Goal: Information Seeking & Learning: Learn about a topic

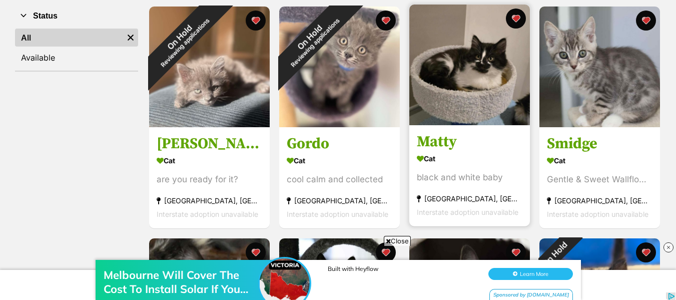
click at [445, 142] on h3 "Matty" at bounding box center [470, 142] width 106 height 19
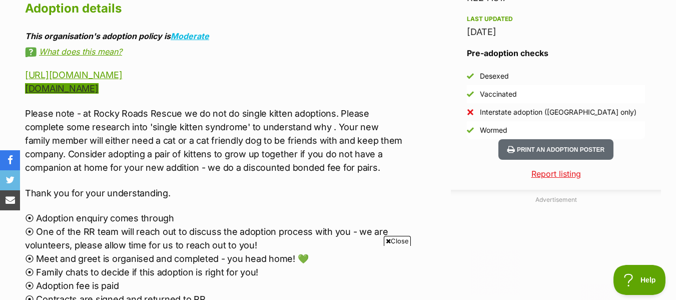
click at [73, 83] on link "[DOMAIN_NAME]" at bounding box center [62, 88] width 74 height 11
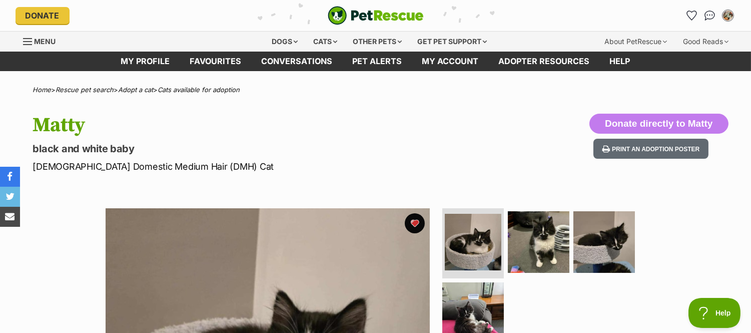
drag, startPoint x: 217, startPoint y: 62, endPoint x: 256, endPoint y: 83, distance: 44.5
click at [217, 62] on link "Favourites" at bounding box center [216, 62] width 72 height 20
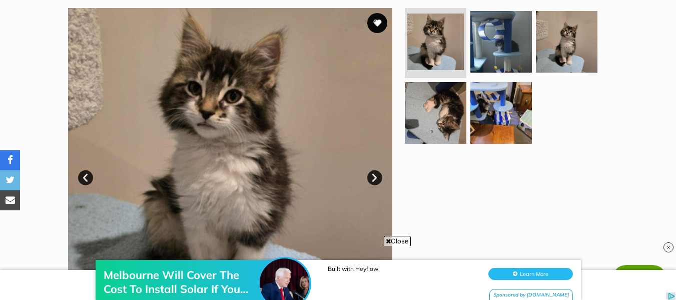
click at [376, 180] on link "Next" at bounding box center [374, 177] width 15 height 15
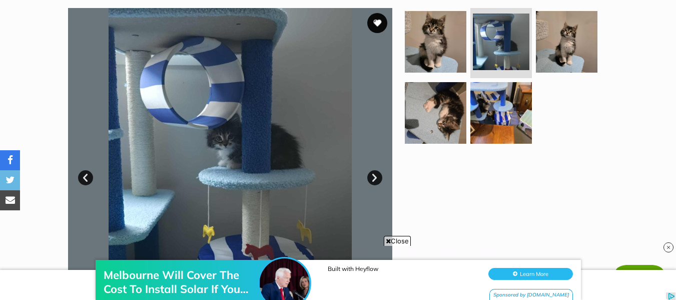
click at [376, 180] on link "Next" at bounding box center [374, 177] width 15 height 15
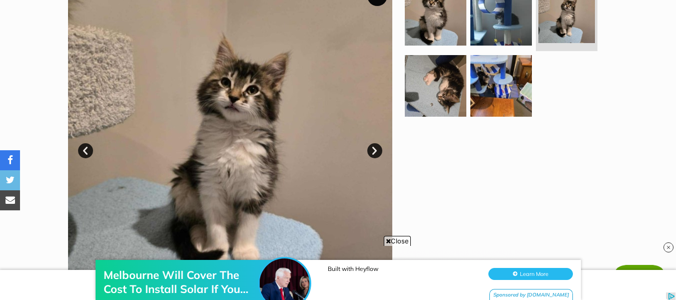
scroll to position [250, 0]
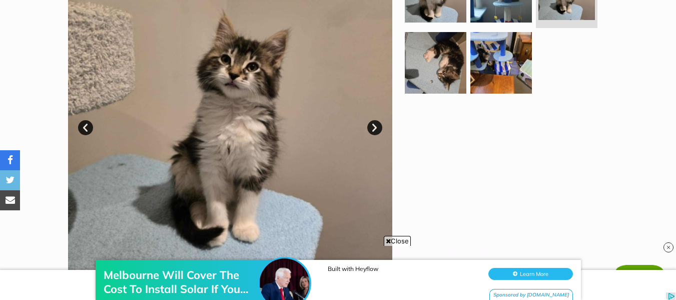
click at [374, 126] on link "Next" at bounding box center [374, 127] width 15 height 15
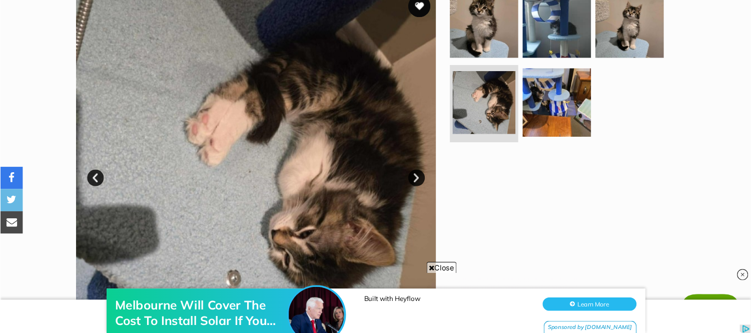
scroll to position [200, 0]
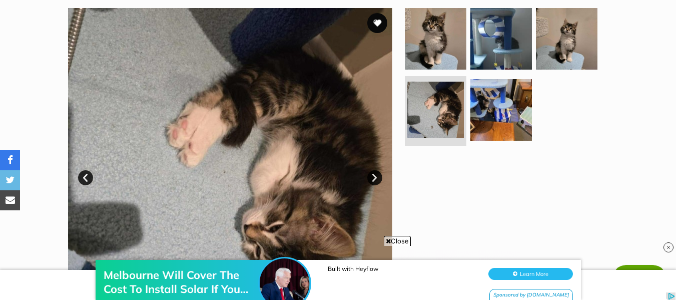
click at [333, 175] on img at bounding box center [230, 170] width 324 height 324
click at [335, 170] on img at bounding box center [230, 170] width 324 height 324
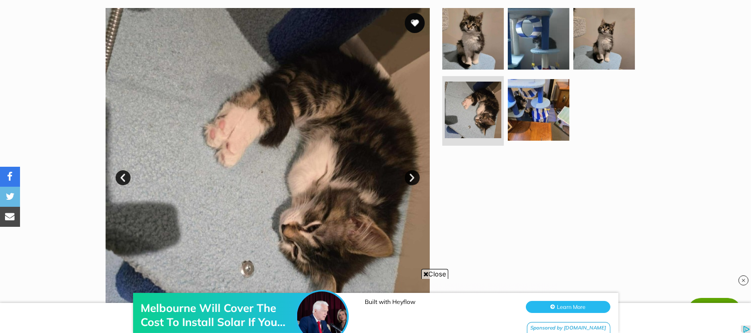
click at [428, 275] on div "Melbourne Will Cover The Cost To Install Solar If You Live In These Postcodes B…" at bounding box center [375, 302] width 751 height 60
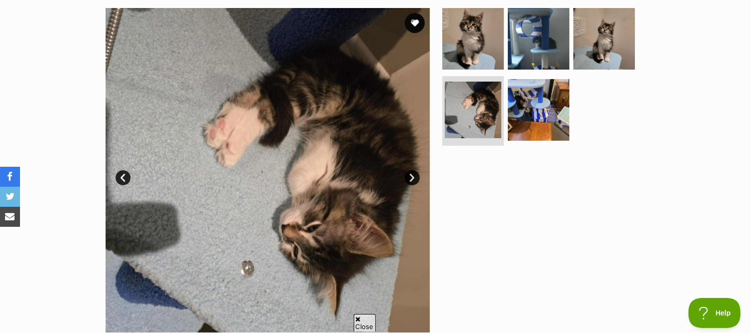
click at [423, 273] on img at bounding box center [268, 170] width 324 height 324
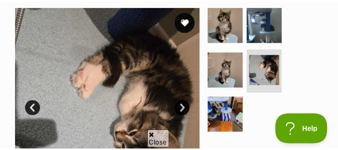
scroll to position [0, 0]
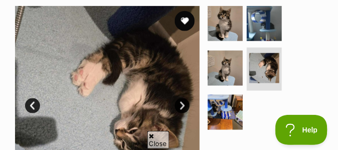
click at [182, 105] on link "Next" at bounding box center [182, 105] width 15 height 15
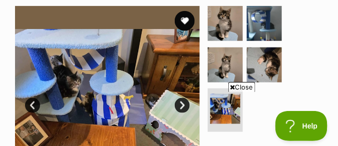
click at [236, 88] on span "Close" at bounding box center [241, 87] width 27 height 10
click at [181, 106] on link "Next" at bounding box center [182, 105] width 15 height 15
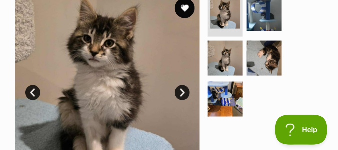
click at [185, 95] on link "Next" at bounding box center [182, 92] width 15 height 15
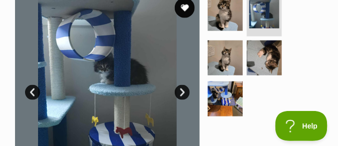
click at [184, 95] on link "Next" at bounding box center [182, 92] width 15 height 15
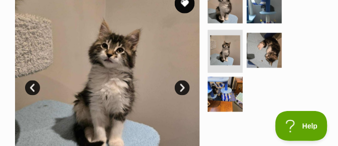
scroll to position [213, 0]
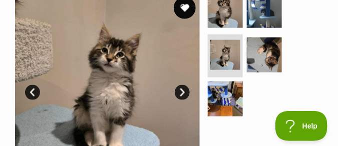
click at [182, 8] on button "favourite" at bounding box center [185, 8] width 22 height 22
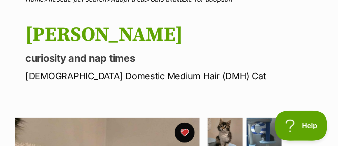
scroll to position [0, 0]
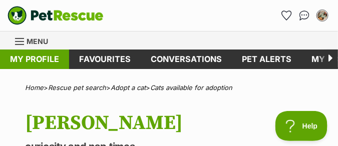
click at [35, 60] on link "My profile" at bounding box center [34, 60] width 69 height 20
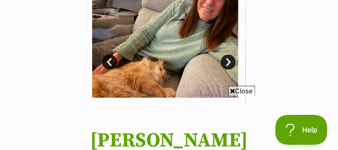
scroll to position [100, 0]
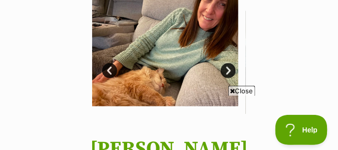
click at [230, 74] on link "Next" at bounding box center [228, 70] width 15 height 15
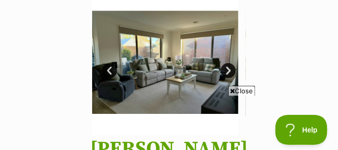
click at [230, 73] on link "Next" at bounding box center [228, 70] width 15 height 15
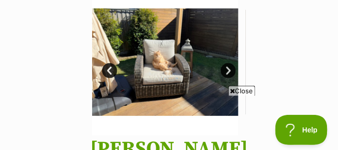
click at [230, 73] on link "Next" at bounding box center [228, 70] width 15 height 15
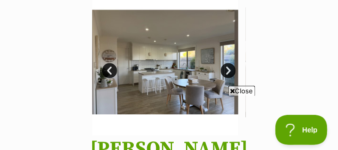
click at [239, 92] on span "Close" at bounding box center [241, 91] width 27 height 10
click at [231, 71] on link "Next" at bounding box center [228, 70] width 15 height 15
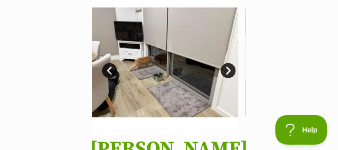
click at [231, 71] on link "Next" at bounding box center [228, 70] width 15 height 15
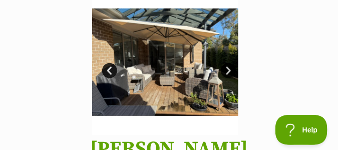
click at [228, 71] on link "Next" at bounding box center [228, 70] width 15 height 15
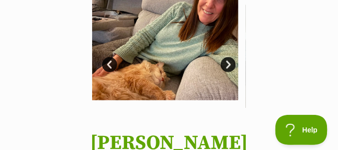
scroll to position [75, 0]
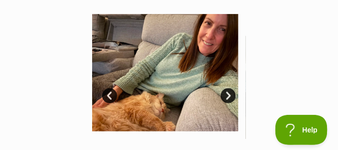
click at [228, 98] on link "Next" at bounding box center [228, 95] width 15 height 15
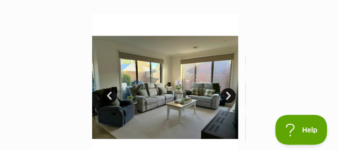
scroll to position [100, 0]
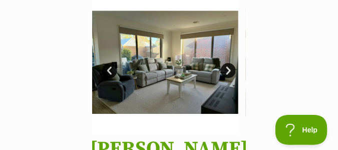
click at [228, 72] on link "Next" at bounding box center [228, 70] width 15 height 15
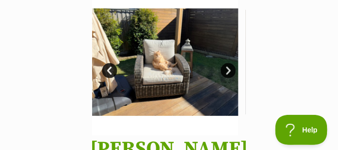
click at [228, 72] on link "Next" at bounding box center [228, 70] width 15 height 15
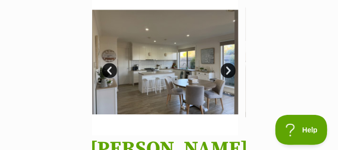
click at [228, 72] on link "Next" at bounding box center [228, 70] width 15 height 15
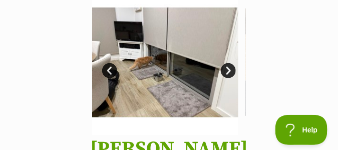
click at [228, 72] on link "Next" at bounding box center [228, 70] width 15 height 15
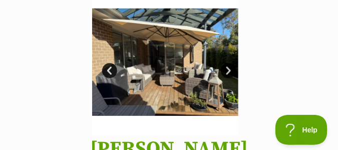
click at [228, 72] on link "Next" at bounding box center [228, 70] width 15 height 15
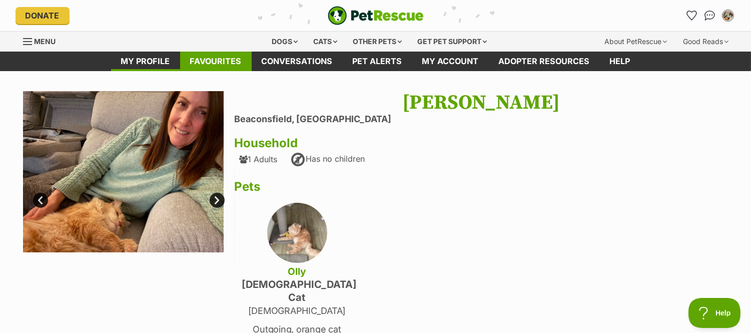
scroll to position [0, 0]
click at [206, 62] on link "Favourites" at bounding box center [216, 62] width 72 height 20
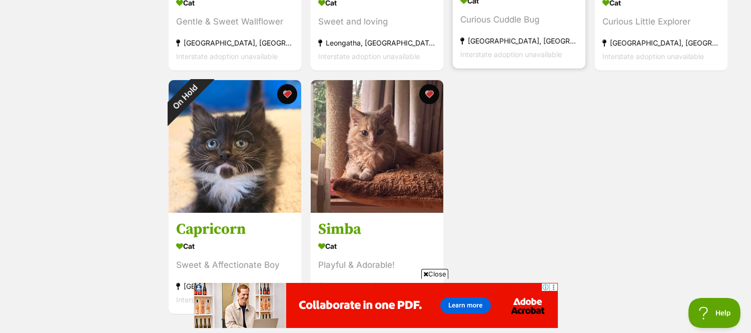
scroll to position [667, 0]
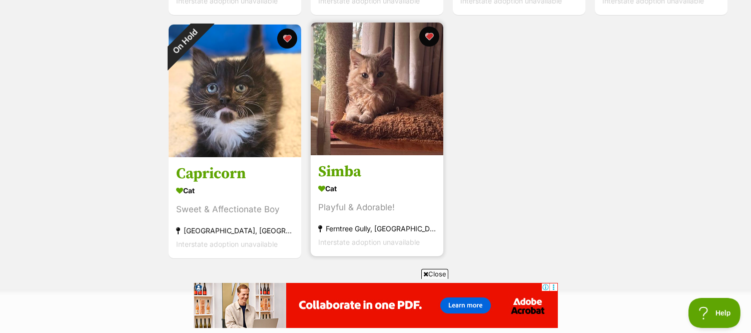
click at [384, 136] on img at bounding box center [377, 89] width 133 height 133
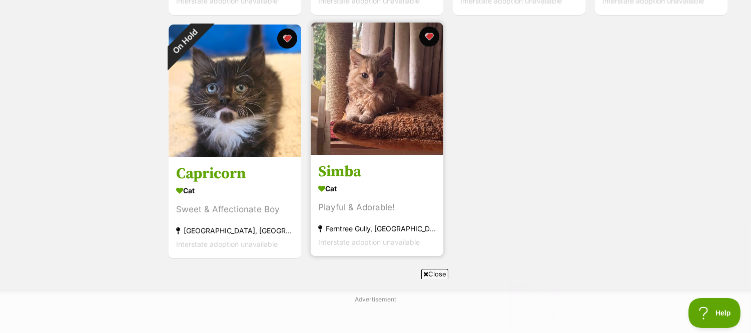
scroll to position [0, 0]
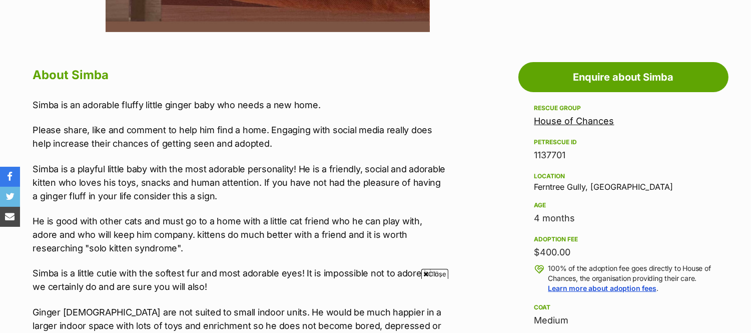
click at [567, 121] on link "House of Chances" at bounding box center [574, 121] width 80 height 11
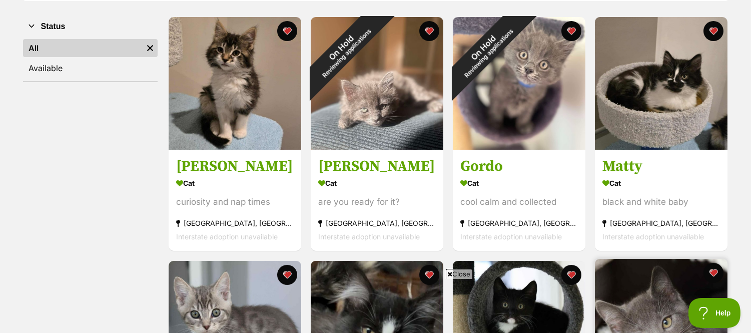
scroll to position [167, 0]
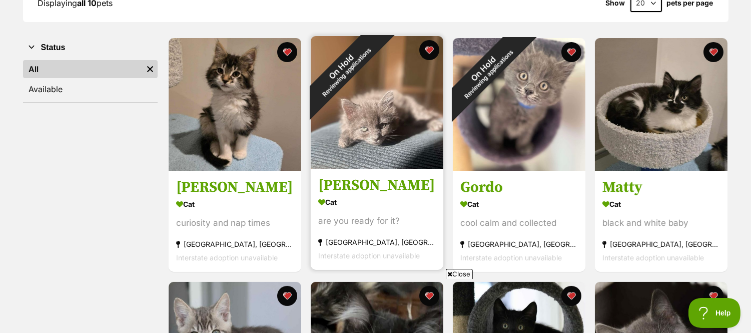
click at [383, 148] on img at bounding box center [377, 102] width 133 height 133
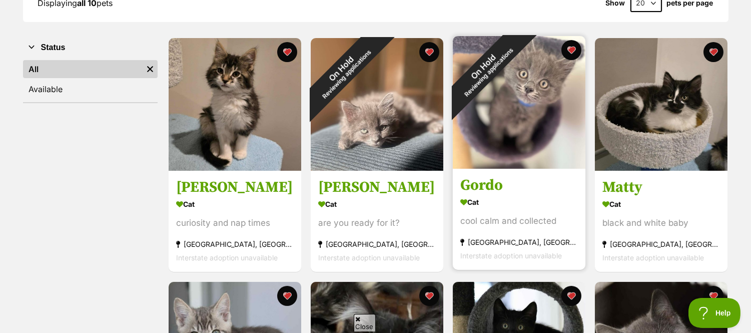
click at [522, 139] on img at bounding box center [519, 102] width 133 height 133
click at [483, 188] on h3 "Gordo" at bounding box center [519, 185] width 118 height 19
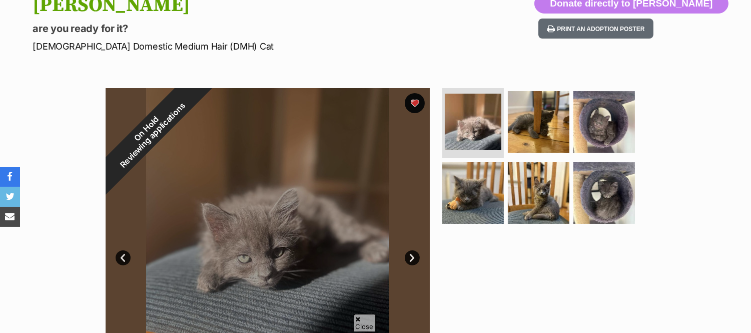
scroll to position [167, 0]
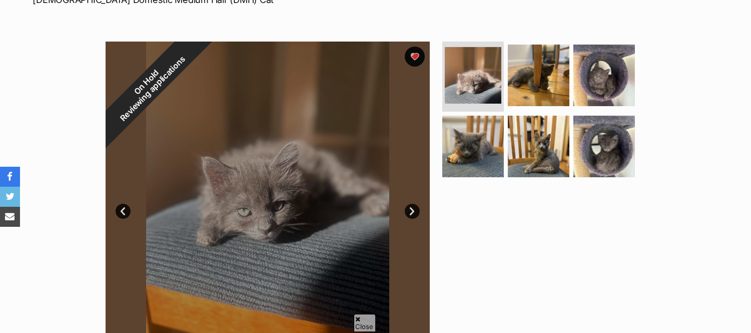
click at [409, 213] on link "Next" at bounding box center [412, 211] width 15 height 15
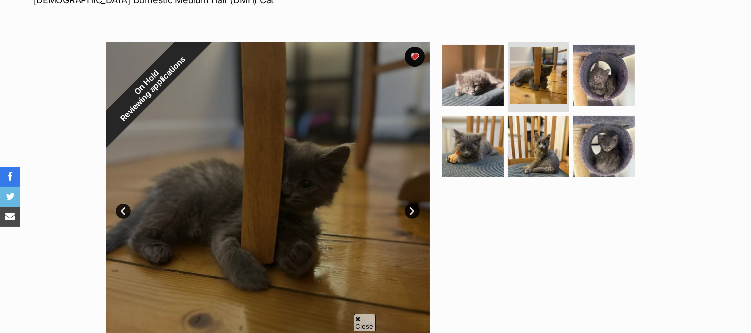
scroll to position [0, 0]
click at [409, 213] on link "Next" at bounding box center [412, 211] width 15 height 15
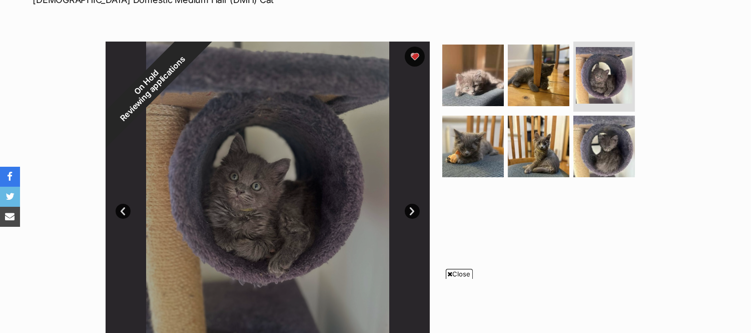
click at [409, 213] on link "Next" at bounding box center [412, 211] width 15 height 15
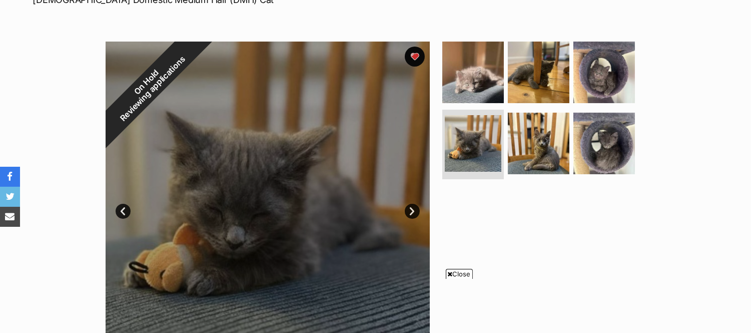
click at [409, 213] on link "Next" at bounding box center [412, 211] width 15 height 15
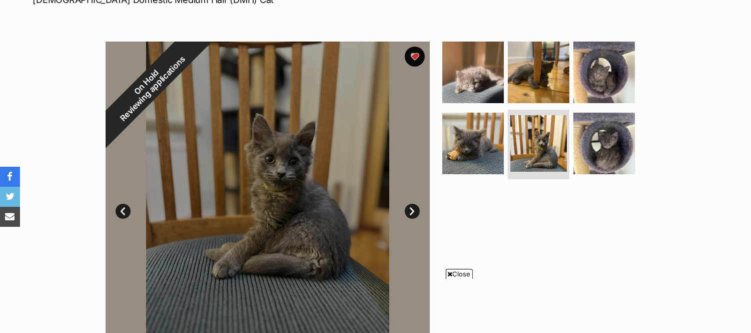
click at [409, 213] on link "Next" at bounding box center [412, 211] width 15 height 15
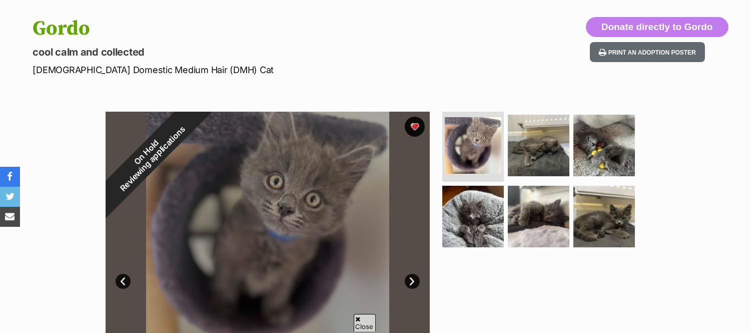
scroll to position [111, 0]
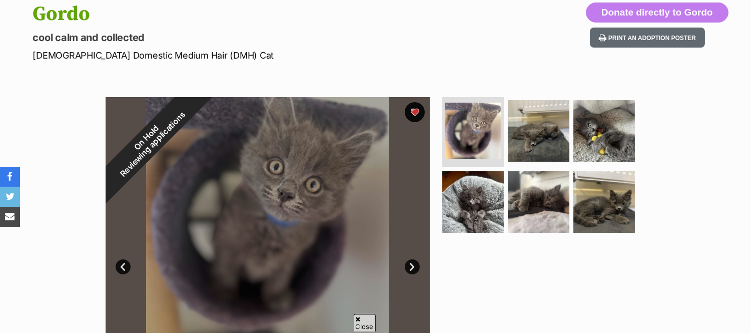
click at [409, 267] on link "Next" at bounding box center [412, 266] width 15 height 15
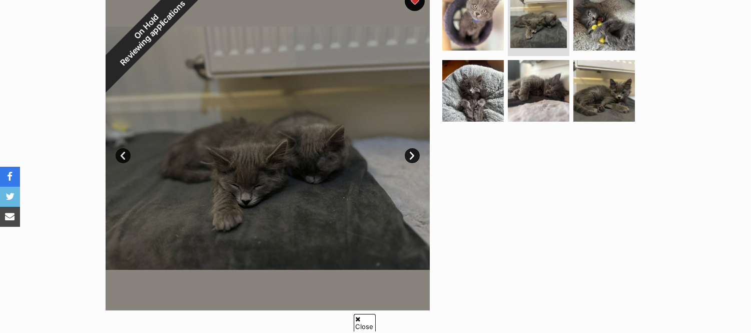
scroll to position [0, 0]
click at [415, 154] on link "Next" at bounding box center [412, 155] width 15 height 15
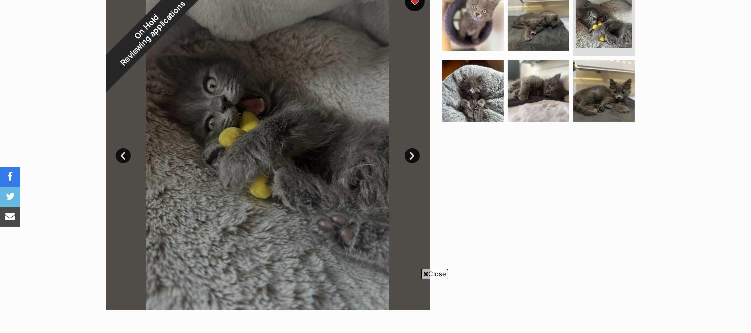
click at [415, 154] on link "Next" at bounding box center [412, 155] width 15 height 15
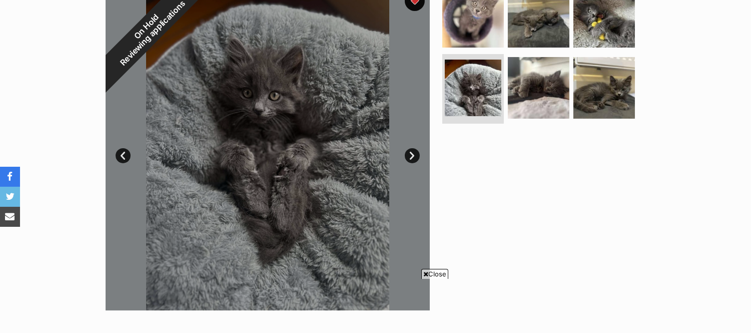
click at [415, 154] on link "Next" at bounding box center [412, 155] width 15 height 15
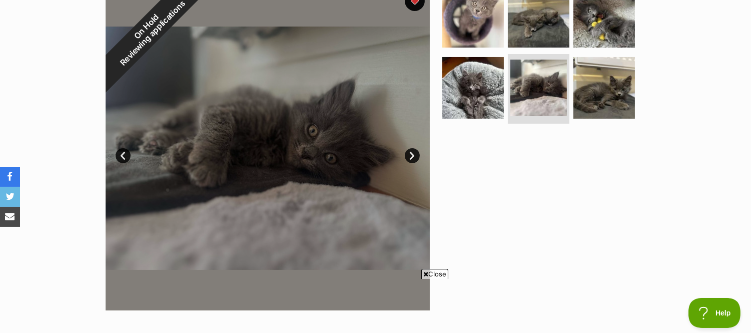
click at [415, 154] on link "Next" at bounding box center [412, 155] width 15 height 15
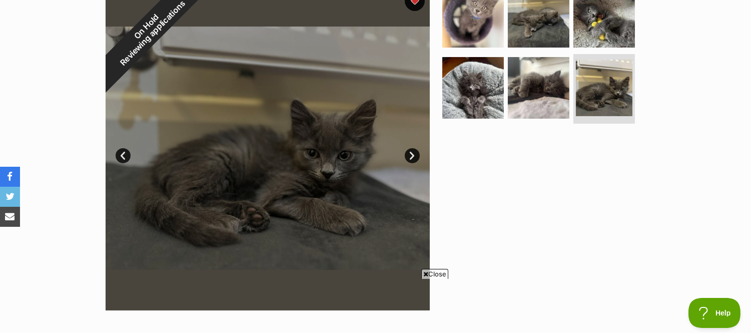
click at [415, 154] on link "Next" at bounding box center [412, 155] width 15 height 15
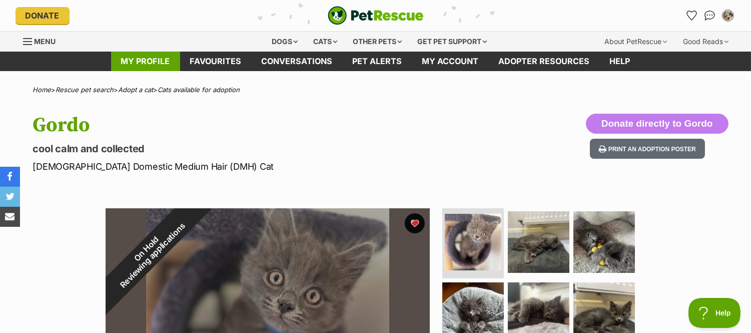
click at [147, 63] on link "My profile" at bounding box center [145, 62] width 69 height 20
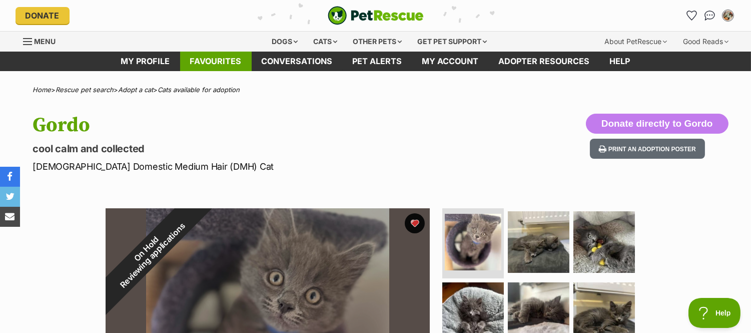
click at [212, 61] on link "Favourites" at bounding box center [216, 62] width 72 height 20
click at [219, 63] on link "Favourites" at bounding box center [216, 62] width 72 height 20
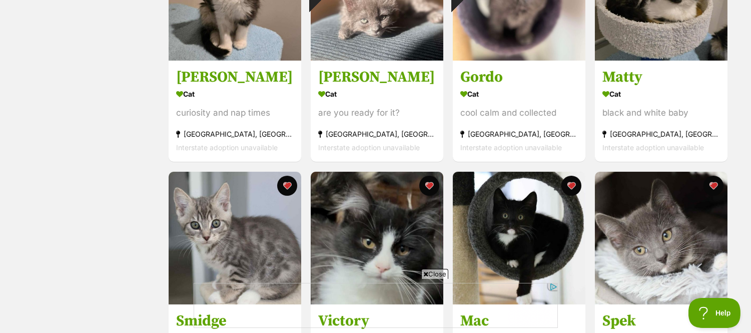
scroll to position [278, 0]
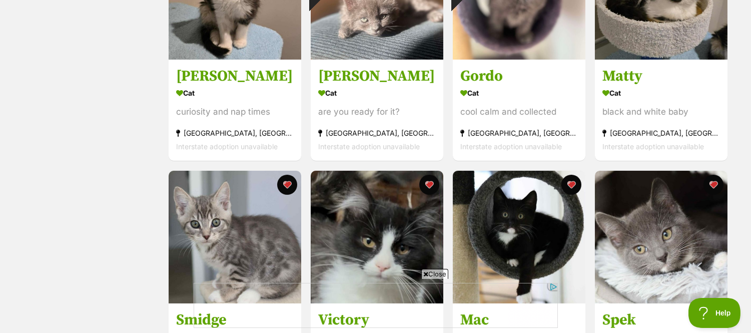
click at [427, 273] on span "Close" at bounding box center [434, 274] width 27 height 10
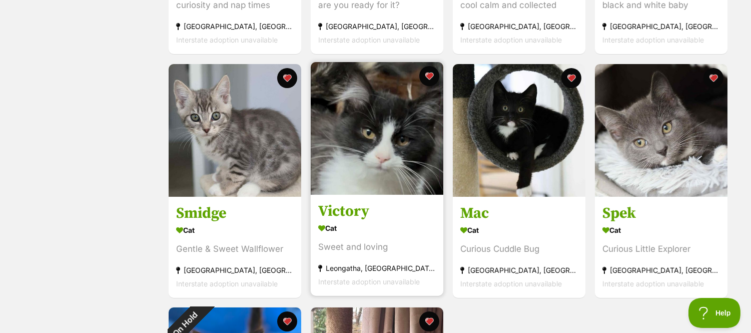
scroll to position [389, 0]
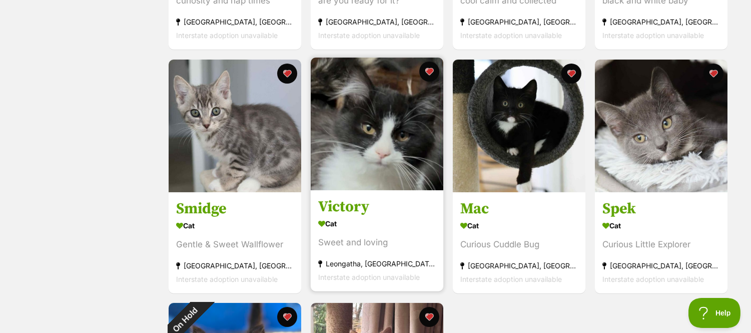
click at [387, 167] on img at bounding box center [377, 124] width 133 height 133
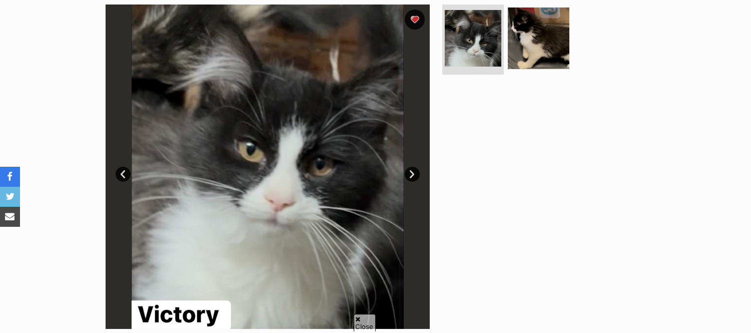
scroll to position [222, 0]
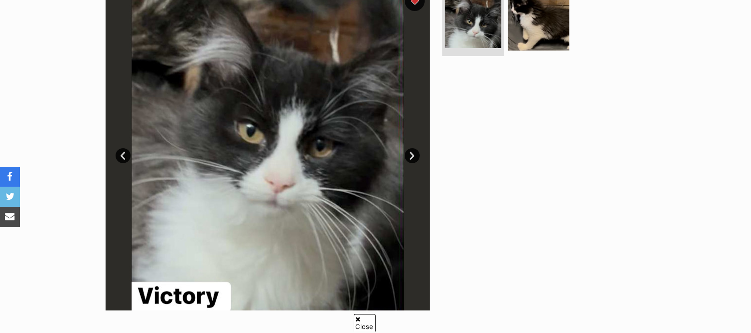
click at [411, 157] on link "Next" at bounding box center [412, 155] width 15 height 15
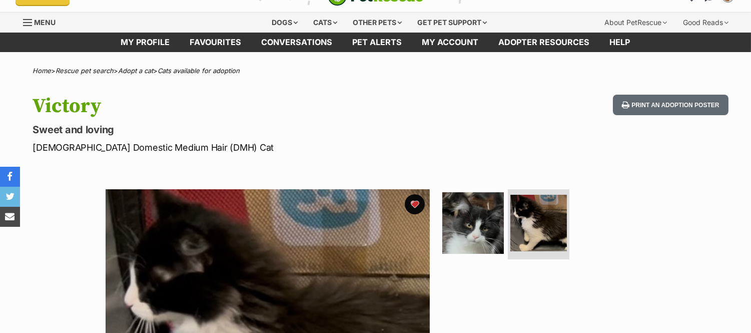
scroll to position [0, 0]
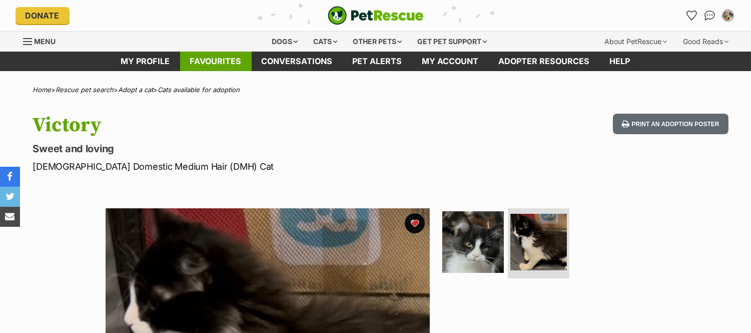
click at [207, 60] on link "Favourites" at bounding box center [216, 62] width 72 height 20
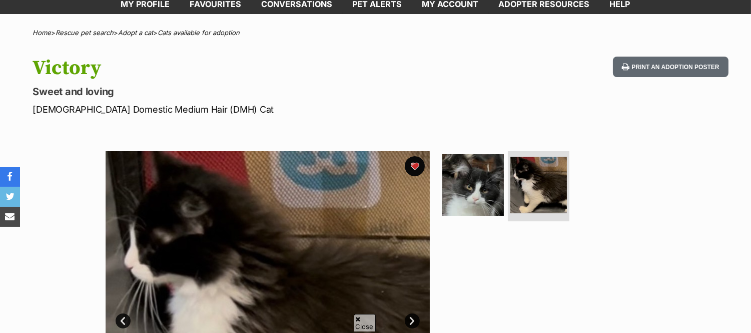
scroll to position [56, 0]
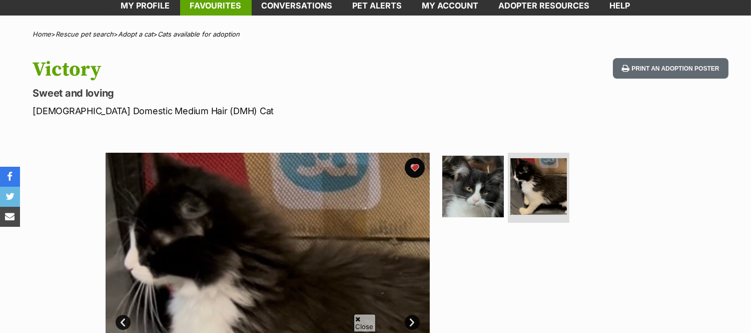
click at [218, 2] on link "Favourites" at bounding box center [216, 6] width 72 height 20
